Goal: Transaction & Acquisition: Purchase product/service

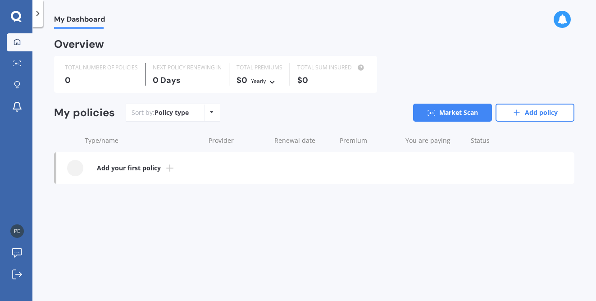
click at [212, 114] on icon at bounding box center [212, 111] width 4 height 5
click at [212, 113] on icon at bounding box center [212, 111] width 4 height 5
click at [16, 82] on icon at bounding box center [17, 85] width 6 height 8
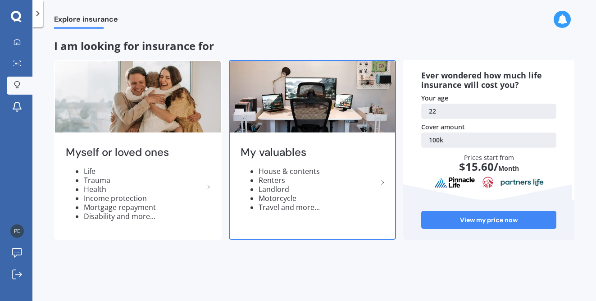
click at [378, 182] on icon at bounding box center [382, 182] width 11 height 11
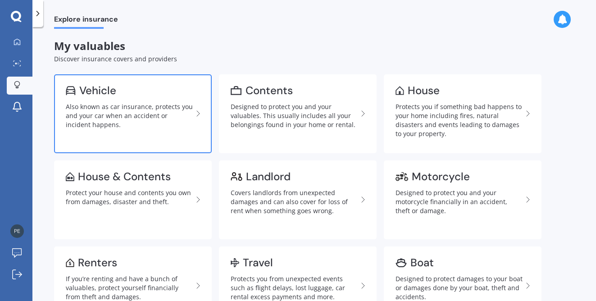
click at [152, 105] on div "Also known as car insurance, protects you and your car when an accident or inci…" at bounding box center [129, 115] width 127 height 27
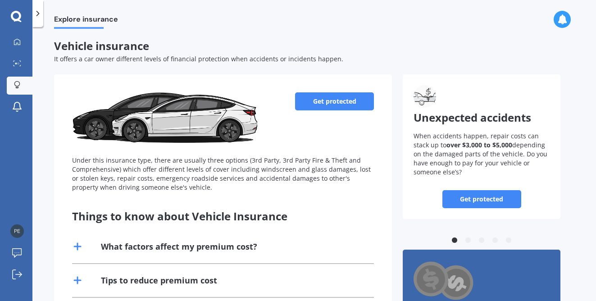
click at [332, 99] on link "Get protected" at bounding box center [334, 101] width 79 height 18
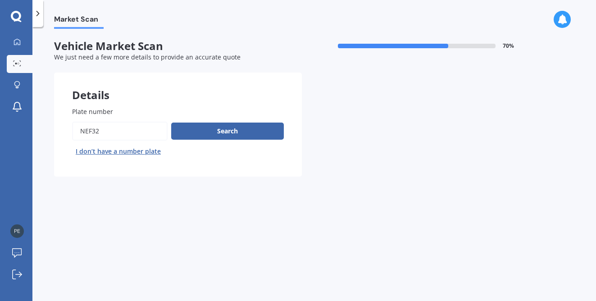
click at [110, 131] on input "Plate number" at bounding box center [120, 131] width 96 height 19
drag, startPoint x: 109, startPoint y: 131, endPoint x: 64, endPoint y: 128, distance: 44.7
click at [64, 128] on div "Plate number Search I don’t have a number plate" at bounding box center [178, 133] width 248 height 88
type input "PNJ458"
click at [222, 131] on button "Search" at bounding box center [227, 131] width 113 height 17
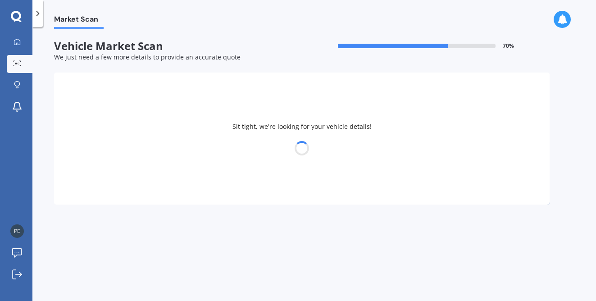
select select "TOYOTA"
select select "COROLLA"
select select "22"
select select "02"
select select "2003"
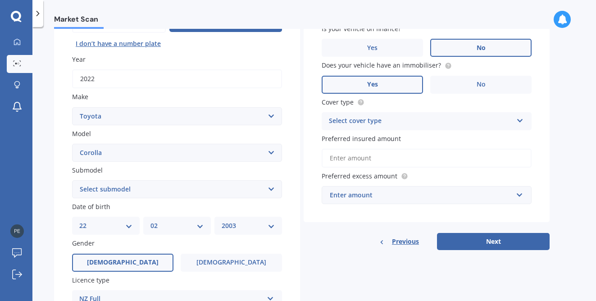
scroll to position [96, 0]
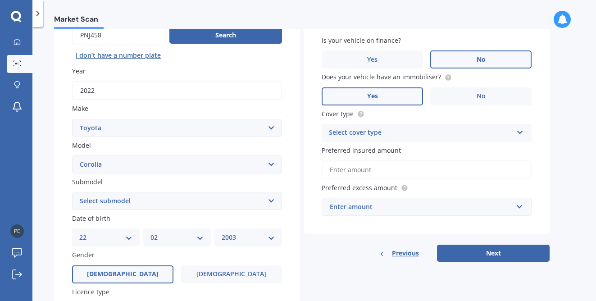
click at [519, 132] on icon at bounding box center [520, 130] width 8 height 6
click at [402, 149] on div "Comprehensive" at bounding box center [426, 150] width 209 height 16
click at [385, 169] on input "Preferred insured amount" at bounding box center [427, 169] width 210 height 19
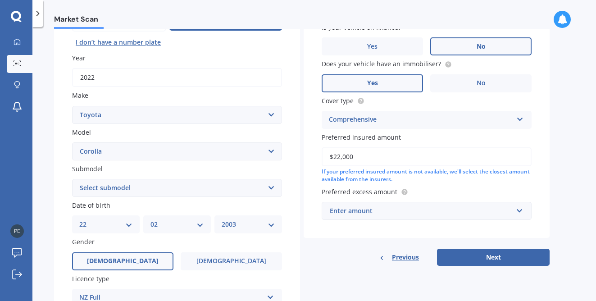
scroll to position [109, 0]
type input "$22,000"
click at [519, 211] on input "text" at bounding box center [424, 210] width 202 height 17
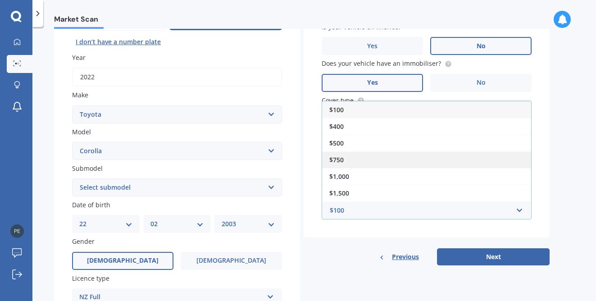
click at [370, 156] on div "$750" at bounding box center [426, 159] width 209 height 17
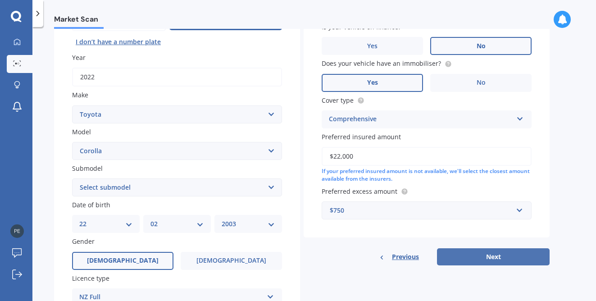
click at [483, 257] on button "Next" at bounding box center [493, 256] width 113 height 17
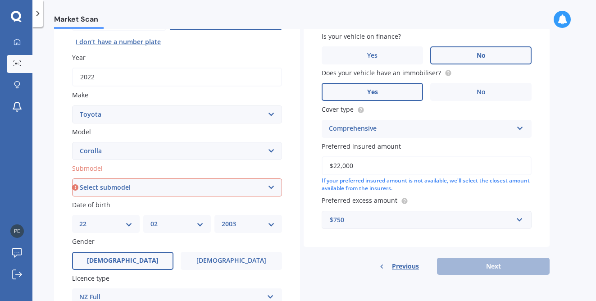
click at [270, 186] on select "Select submodel (All other) Axio Diesel [PERSON_NAME] 2WD [PERSON_NAME] 4WD FXG…" at bounding box center [177, 187] width 210 height 18
click at [270, 187] on select "Select submodel (All other) Axio Diesel [PERSON_NAME] 2WD [PERSON_NAME] 4WD FXG…" at bounding box center [177, 187] width 210 height 18
click at [96, 189] on select "Select submodel (All other) Axio Diesel [PERSON_NAME] 2WD [PERSON_NAME] 4WD FXG…" at bounding box center [177, 187] width 210 height 18
select select "GX CVT HATCH"
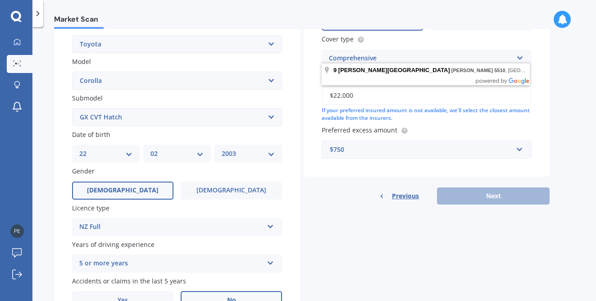
scroll to position [202, 0]
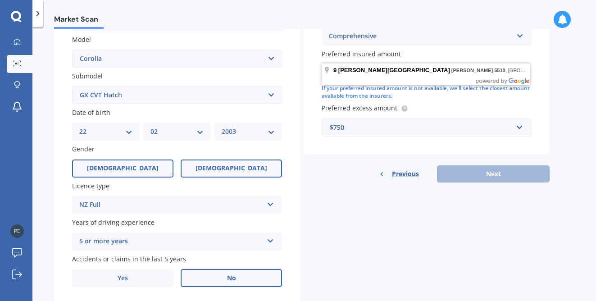
click at [209, 168] on label "[DEMOGRAPHIC_DATA]" at bounding box center [231, 168] width 101 height 18
click at [0, 0] on input "[DEMOGRAPHIC_DATA]" at bounding box center [0, 0] width 0 height 0
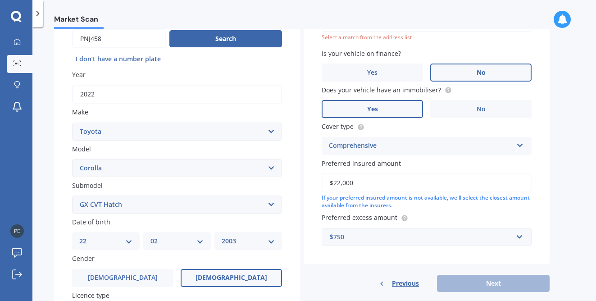
scroll to position [229, 0]
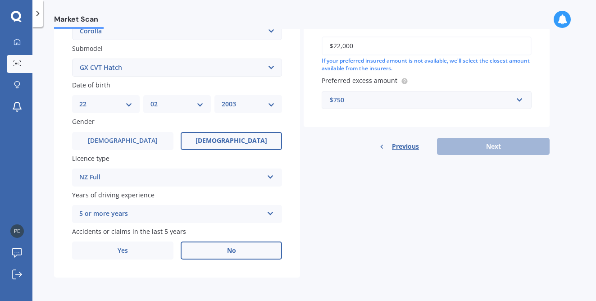
click at [129, 104] on select "DD 01 02 03 04 05 06 07 08 09 10 11 12 13 14 15 16 17 18 19 20 21 22 23 24 25 2…" at bounding box center [105, 104] width 53 height 10
select select "04"
click at [197, 101] on select "MM 01 02 03 04 05 06 07 08 09 10 11 12" at bounding box center [176, 104] width 53 height 10
select select "03"
click at [271, 105] on select "YYYY 2025 2024 2023 2022 2021 2020 2019 2018 2017 2016 2015 2014 2013 2012 2011…" at bounding box center [248, 104] width 53 height 10
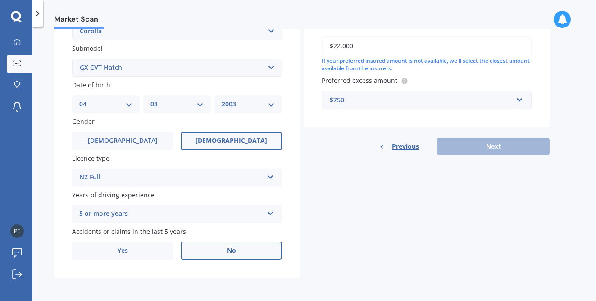
select select "1968"
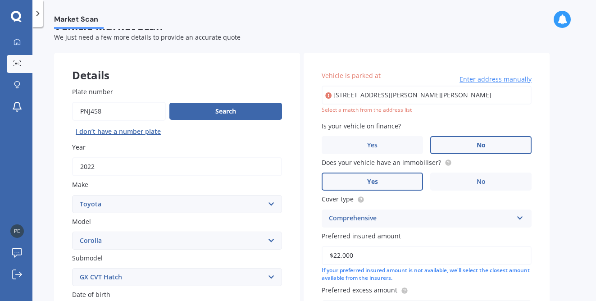
scroll to position [0, 0]
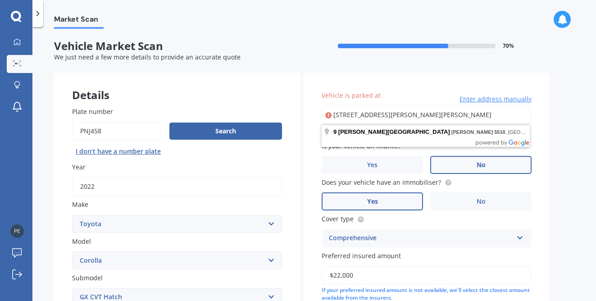
click at [401, 116] on input "[STREET_ADDRESS][PERSON_NAME][PERSON_NAME]" at bounding box center [427, 114] width 210 height 19
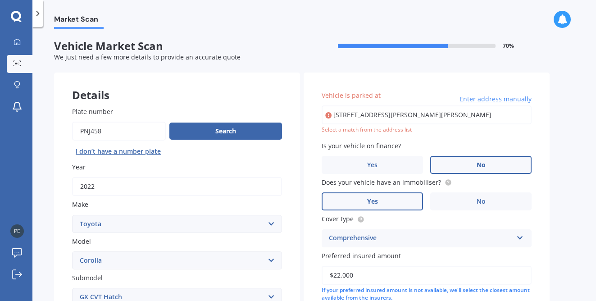
type input "[STREET_ADDRESS][PERSON_NAME][PERSON_NAME]"
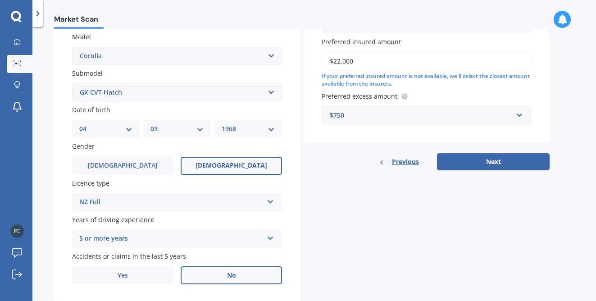
scroll to position [229, 0]
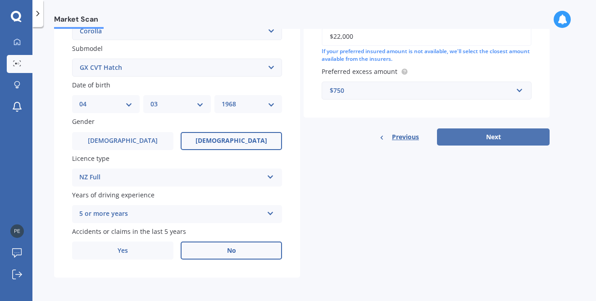
click at [497, 138] on button "Next" at bounding box center [493, 136] width 113 height 17
select select "04"
select select "03"
select select "1968"
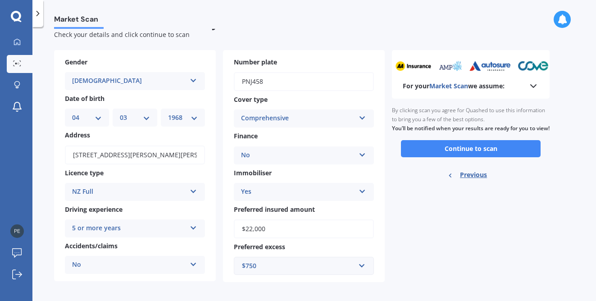
scroll to position [27, 0]
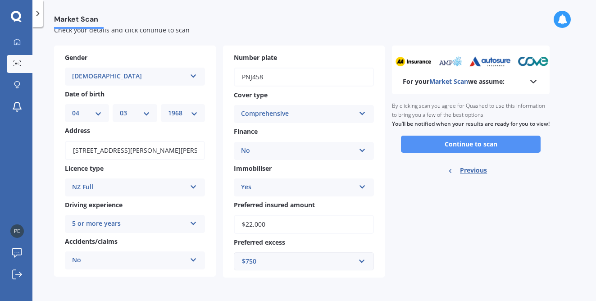
click at [458, 150] on button "Continue to scan" at bounding box center [471, 144] width 140 height 17
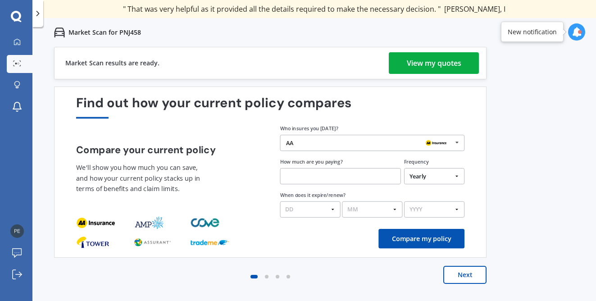
click at [413, 64] on div "View my quotes" at bounding box center [434, 63] width 55 height 22
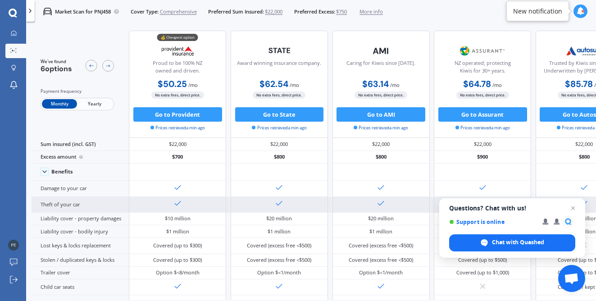
scroll to position [5, 0]
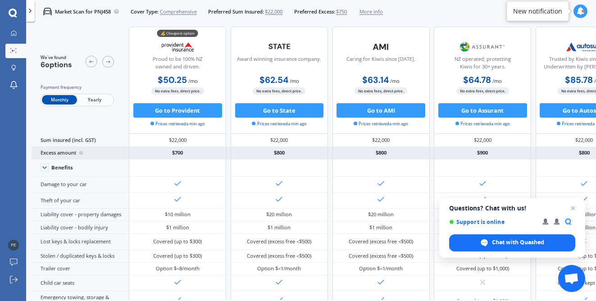
click at [572, 207] on span "Open chat" at bounding box center [573, 208] width 11 height 11
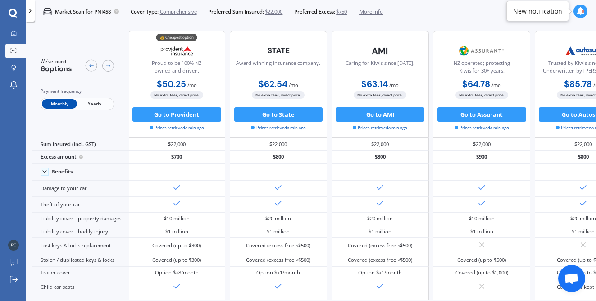
scroll to position [1, 1]
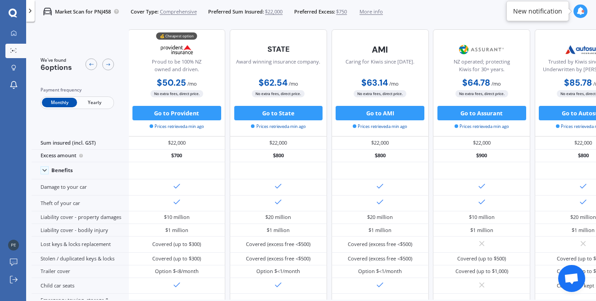
click at [98, 101] on span "Yearly" at bounding box center [94, 102] width 35 height 9
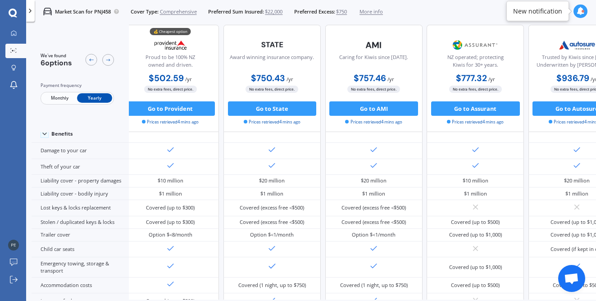
scroll to position [0, 9]
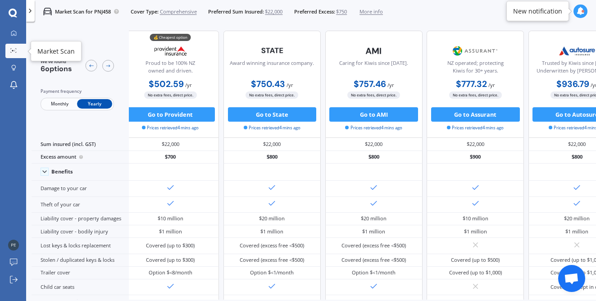
click at [13, 50] on icon at bounding box center [13, 50] width 6 height 5
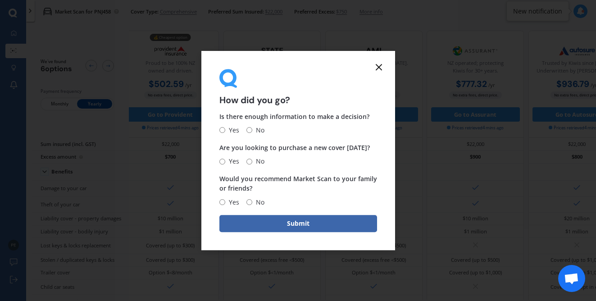
click at [379, 67] on icon at bounding box center [378, 67] width 11 height 11
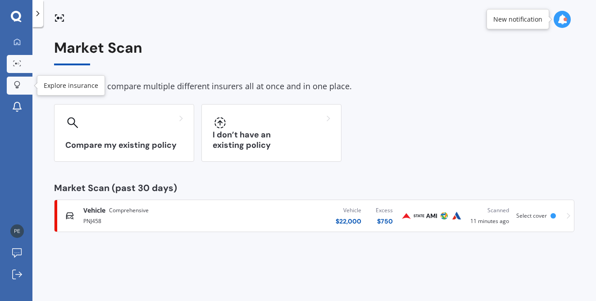
click at [16, 88] on icon at bounding box center [17, 85] width 6 height 8
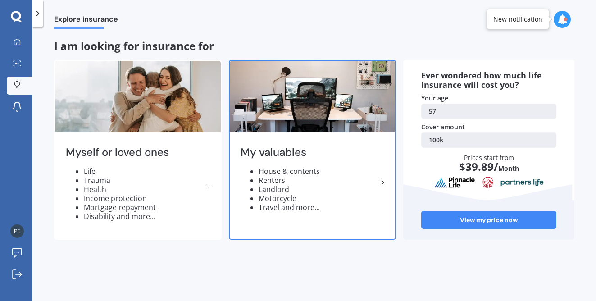
click at [378, 181] on icon at bounding box center [382, 182] width 11 height 11
